Goal: Complete application form

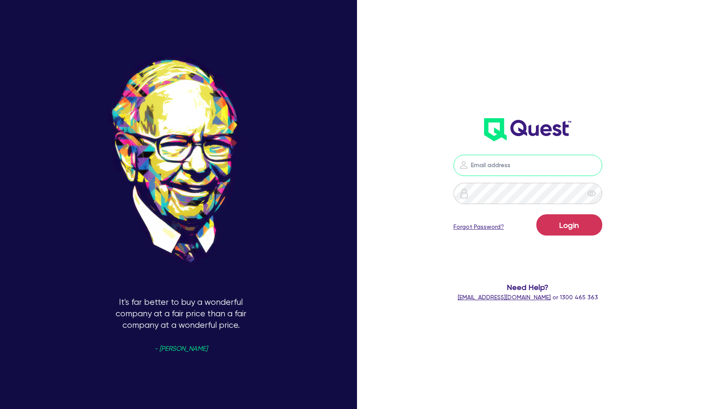
type input "[PERSON_NAME][EMAIL_ADDRESS][PERSON_NAME][DOMAIN_NAME]"
click at [576, 227] on button "Login" at bounding box center [570, 224] width 66 height 21
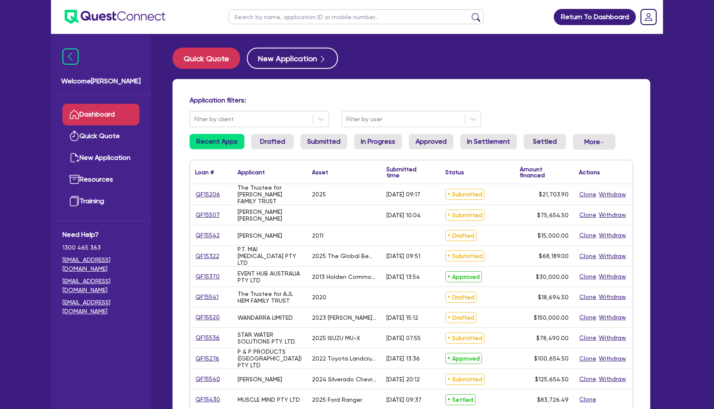
click at [657, 15] on link "Dropdown toggle" at bounding box center [649, 17] width 22 height 22
click at [623, 53] on link "Logout" at bounding box center [625, 55] width 64 height 16
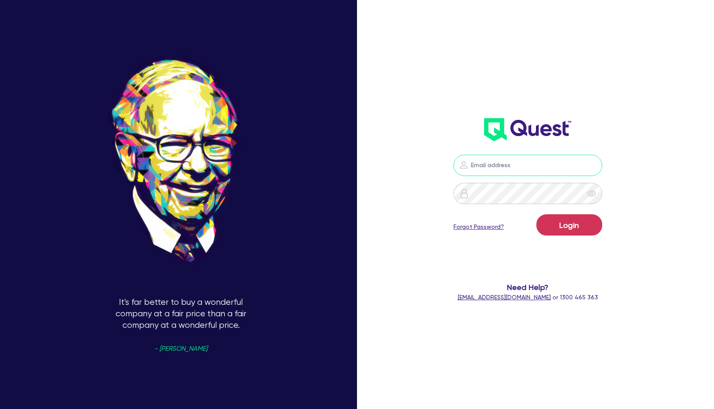
type input "[PERSON_NAME][EMAIL_ADDRESS][PERSON_NAME][DOMAIN_NAME]"
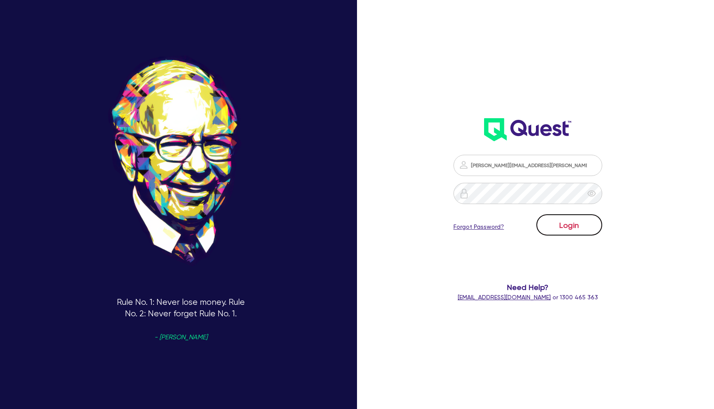
click at [577, 227] on button "Login" at bounding box center [570, 224] width 66 height 21
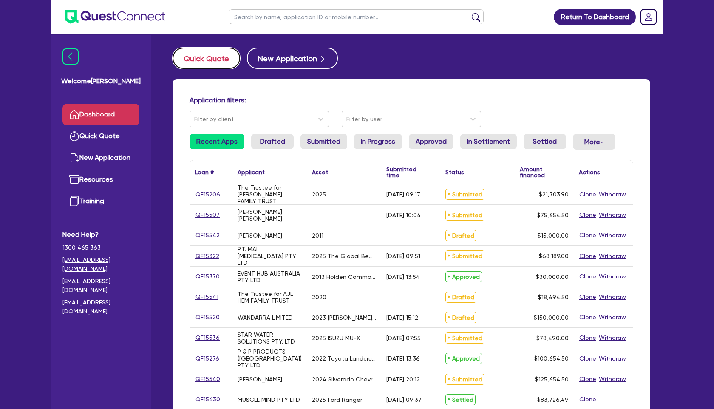
click at [219, 66] on button "Quick Quote" at bounding box center [207, 58] width 68 height 21
select select "Other"
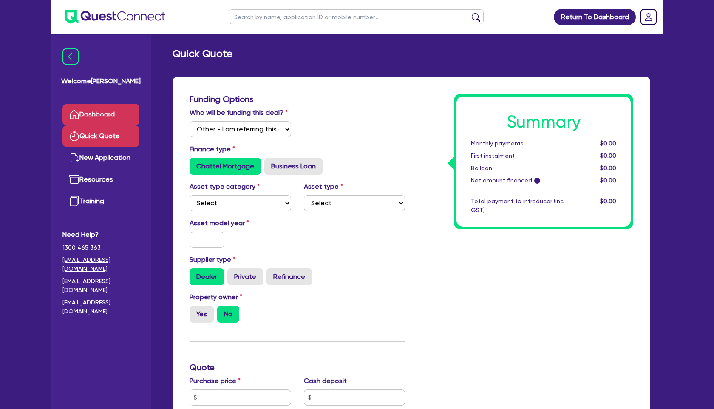
click at [102, 117] on link "Dashboard" at bounding box center [101, 115] width 77 height 22
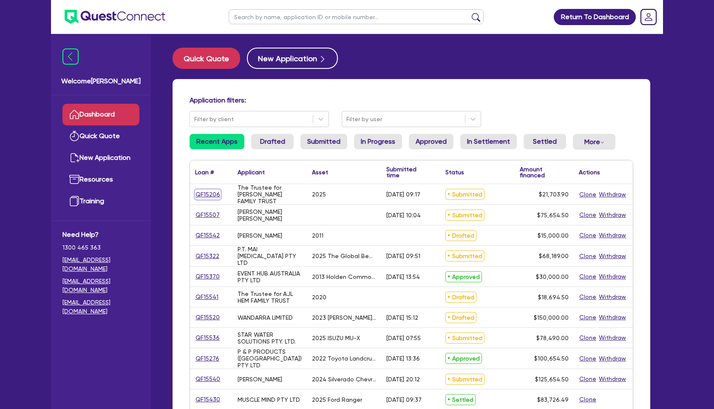
click at [214, 192] on link "QF15206" at bounding box center [208, 195] width 26 height 10
select select "Other"
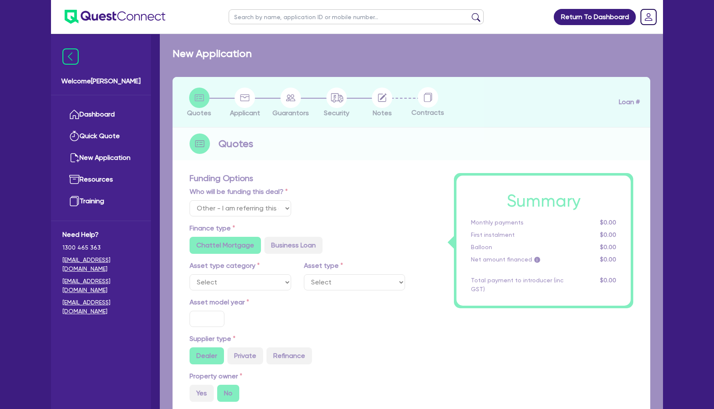
select select "SECONDARY_ASSETS"
type input "2025"
radio input "true"
type input "20,000"
type input "8"
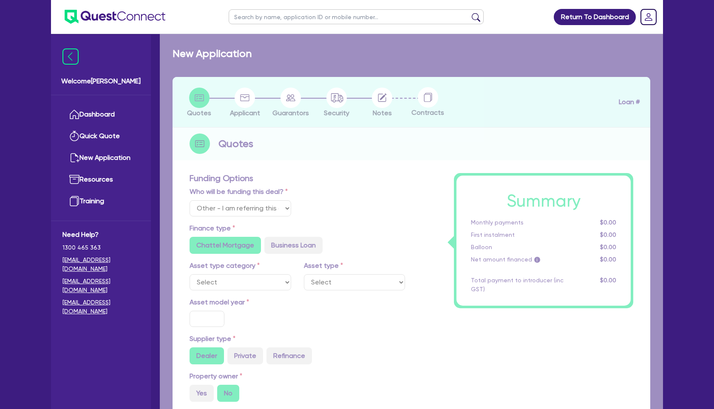
type input "1,736.31"
type input "6.99"
type input "649"
type input "900"
radio input "true"
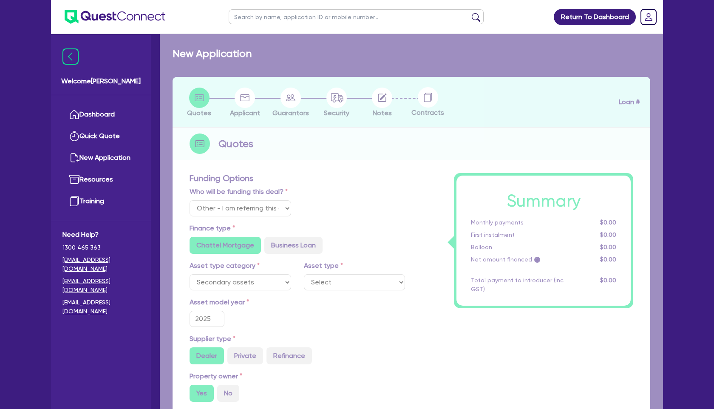
select select "GENERATORS_AND_COMPRESSORS"
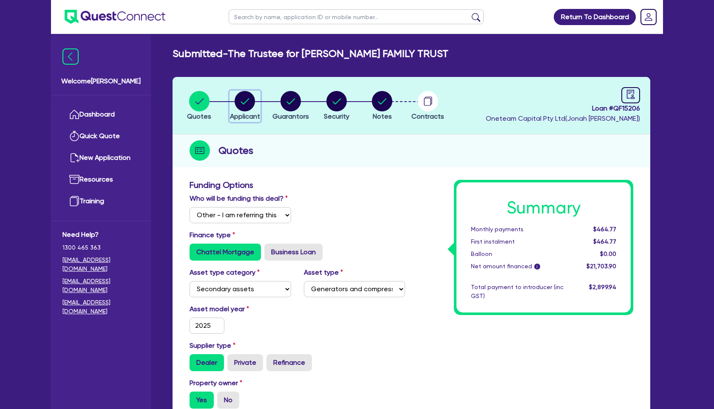
click at [243, 106] on circle "button" at bounding box center [245, 101] width 20 height 20
select select "TRUST"
select select "INDIVIDUAL"
select select "BUILDING_CONSTRUCTION"
select select "TRADES_SERVICES_CONSUMERS"
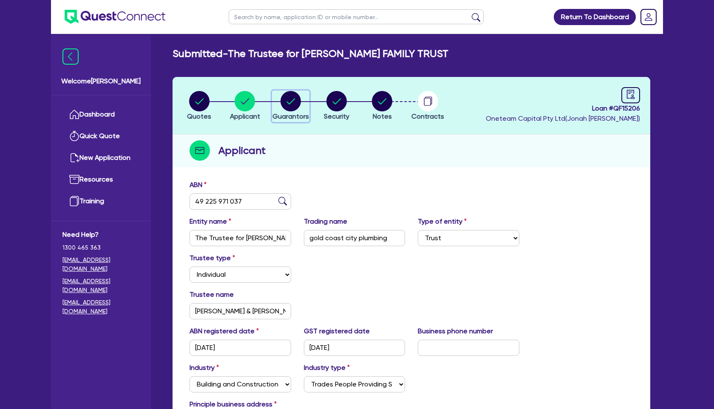
click at [292, 93] on circle "button" at bounding box center [291, 101] width 20 height 20
select select "MR"
select select "QLD"
select select "MARRIED"
select select "PROPERTY"
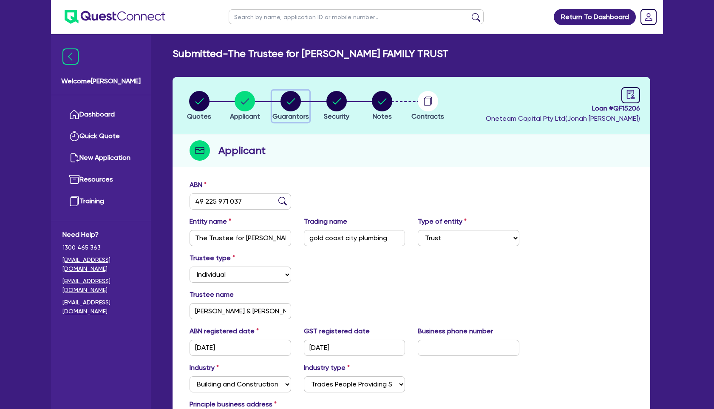
select select "VEHICLE"
select select "MORTGAGE"
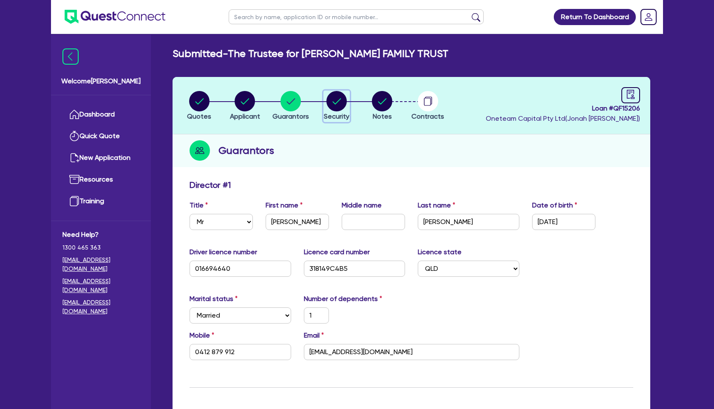
click at [343, 95] on circle "button" at bounding box center [337, 101] width 20 height 20
select select "SECONDARY_ASSETS"
select select "GENERATORS_AND_COMPRESSORS"
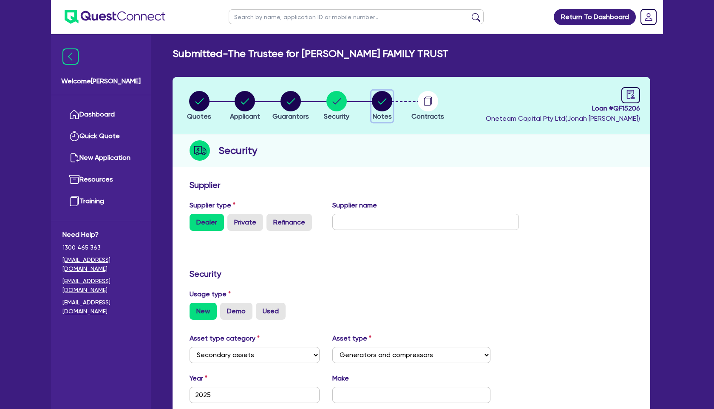
click at [382, 100] on circle "button" at bounding box center [382, 101] width 20 height 20
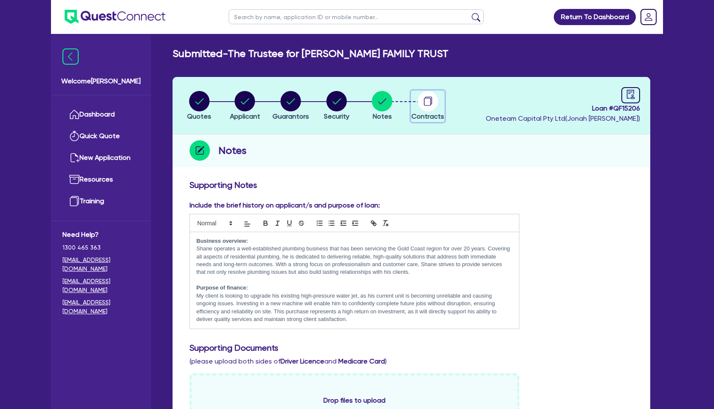
click at [432, 98] on circle "button" at bounding box center [428, 101] width 20 height 20
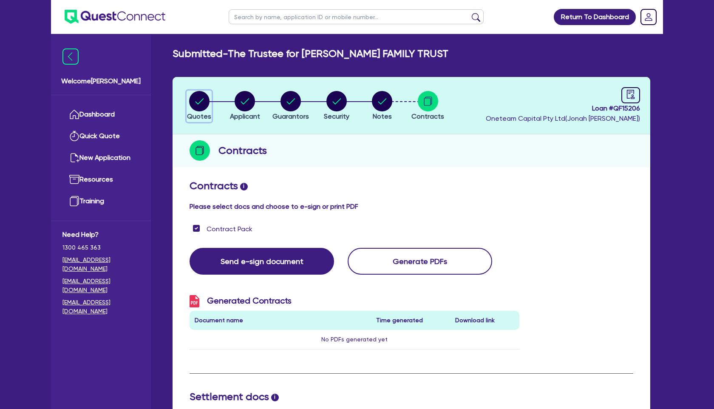
click at [200, 99] on circle "button" at bounding box center [199, 101] width 20 height 20
select select "Other"
select select "SECONDARY_ASSETS"
select select "GENERATORS_AND_COMPRESSORS"
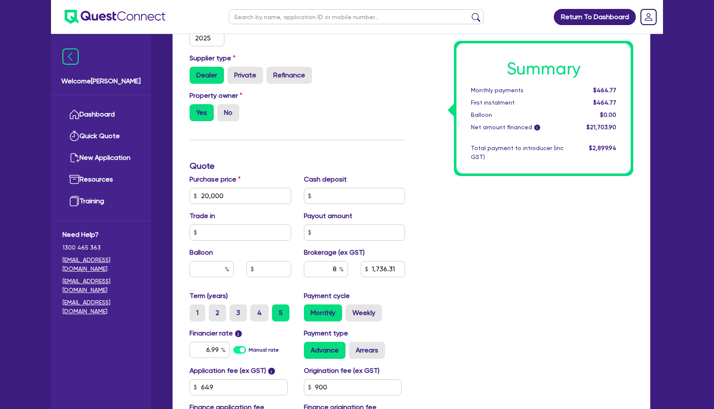
scroll to position [289, 0]
